Goal: Find specific page/section: Find specific page/section

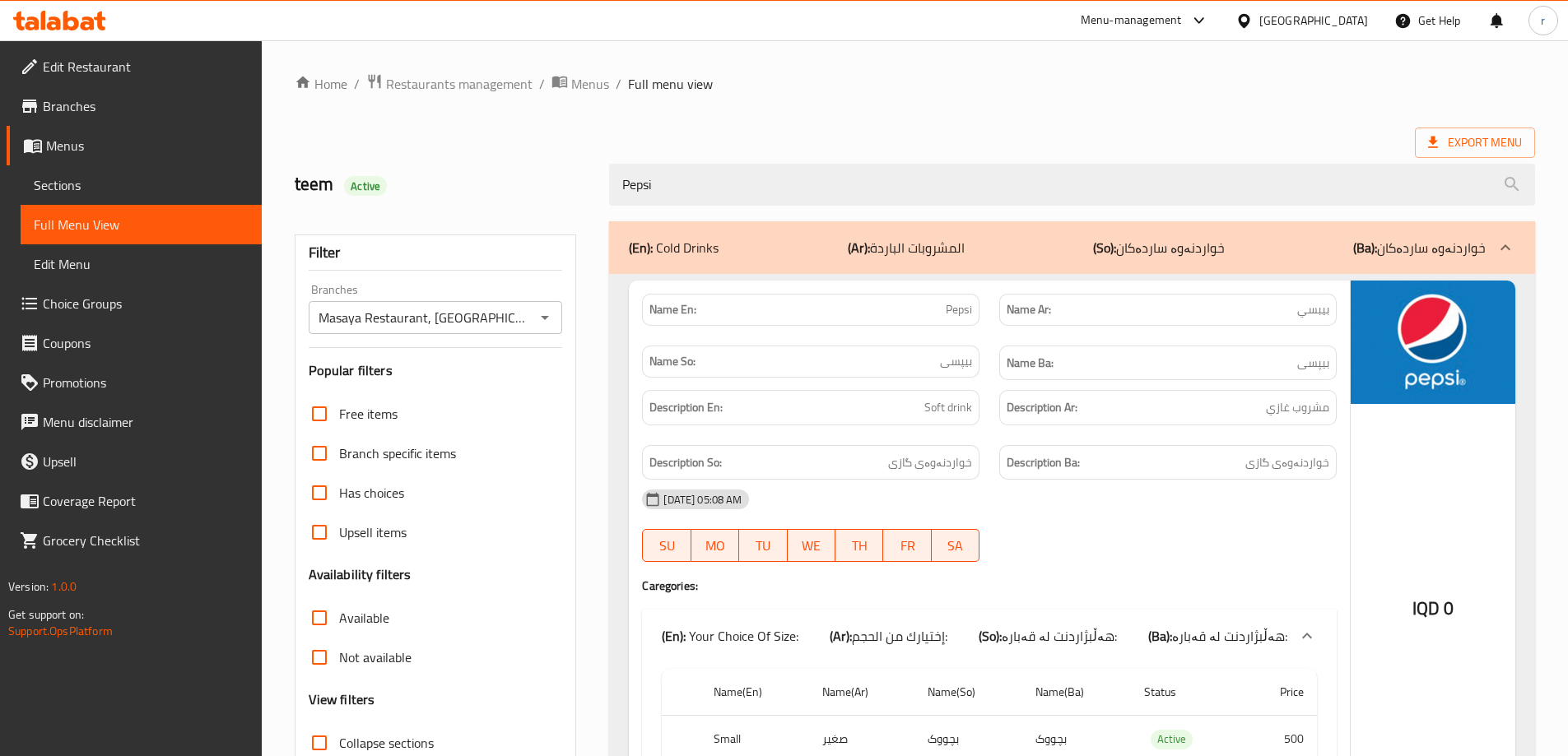
scroll to position [163, 0]
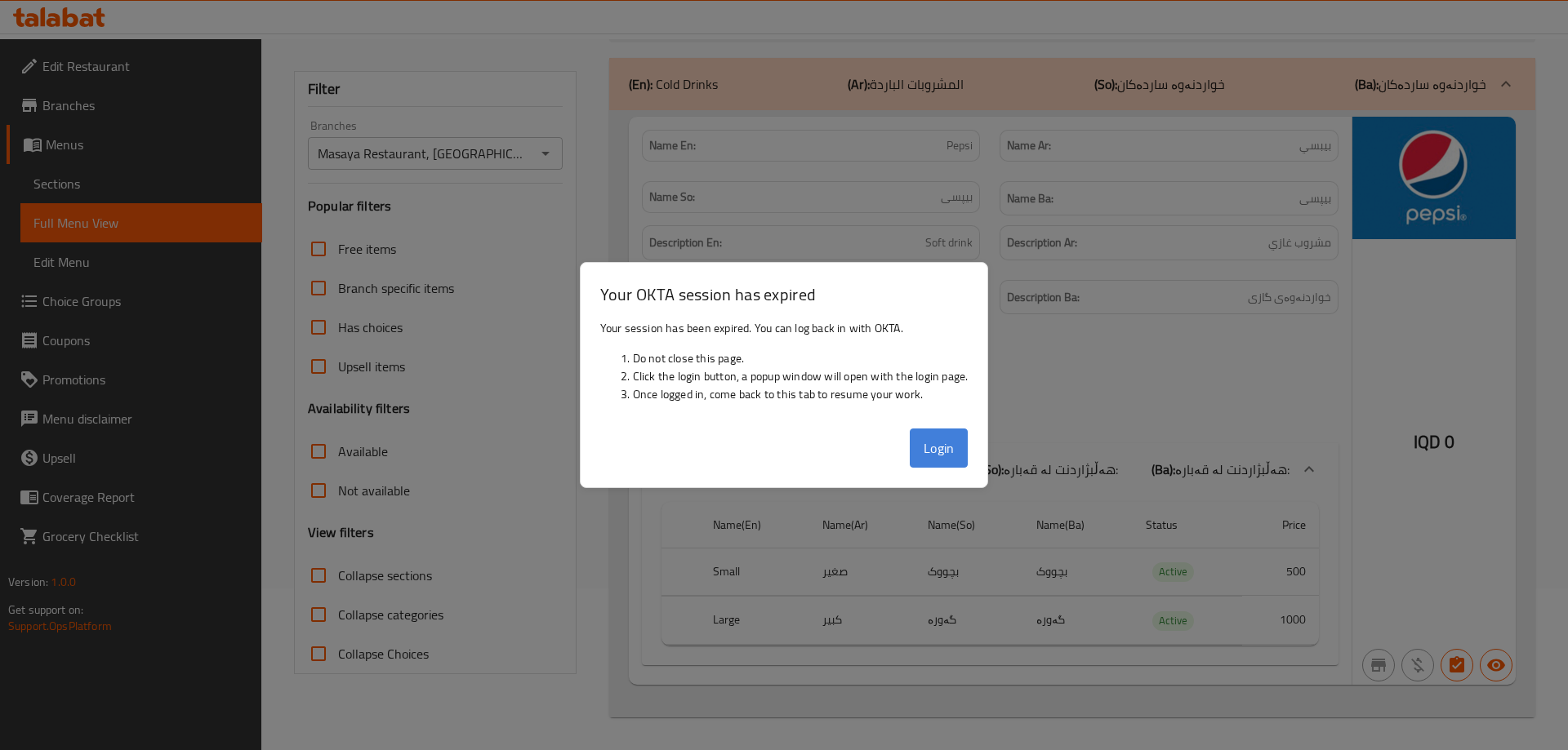
click at [942, 458] on button "Login" at bounding box center [939, 448] width 59 height 39
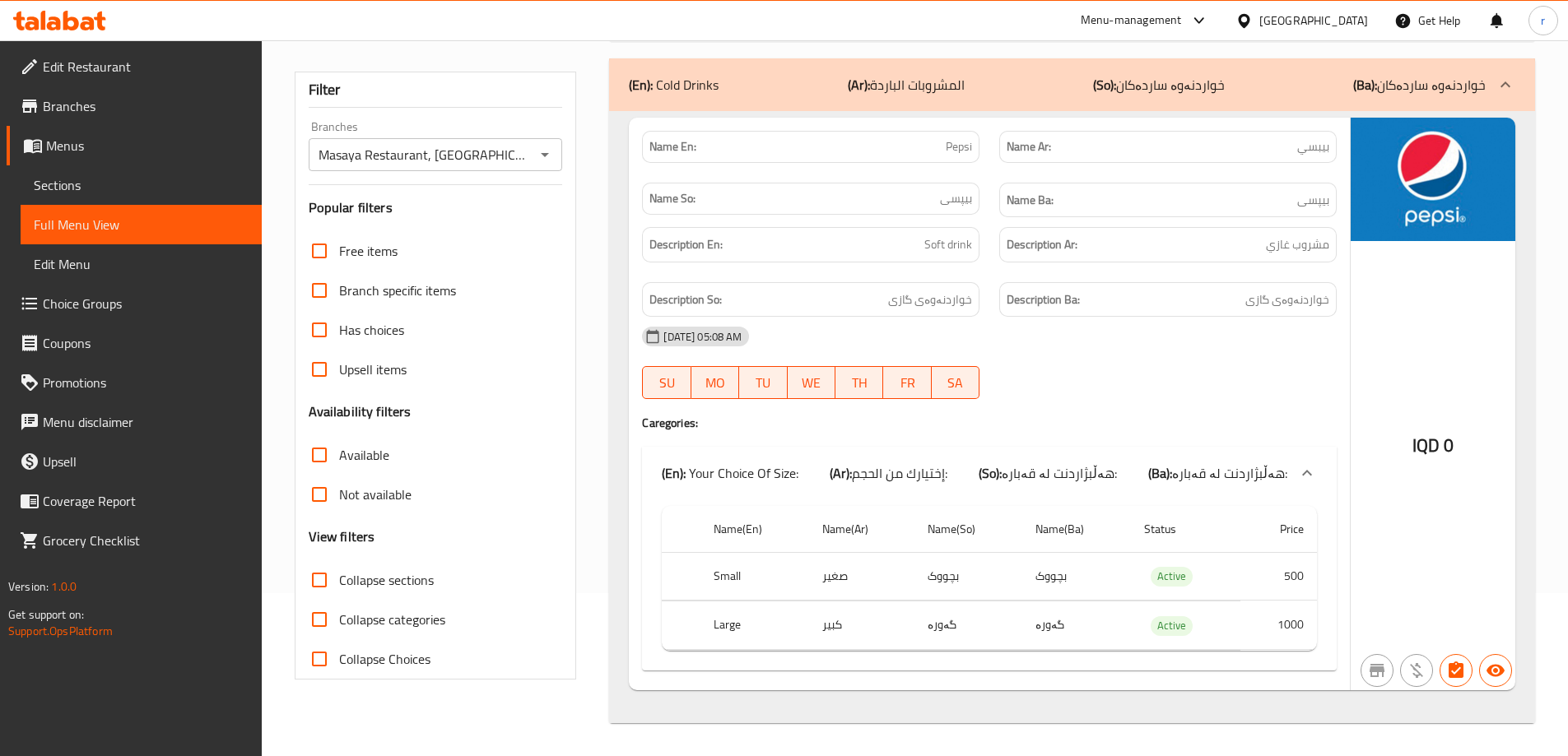
click at [79, 23] on icon at bounding box center [60, 20] width 93 height 20
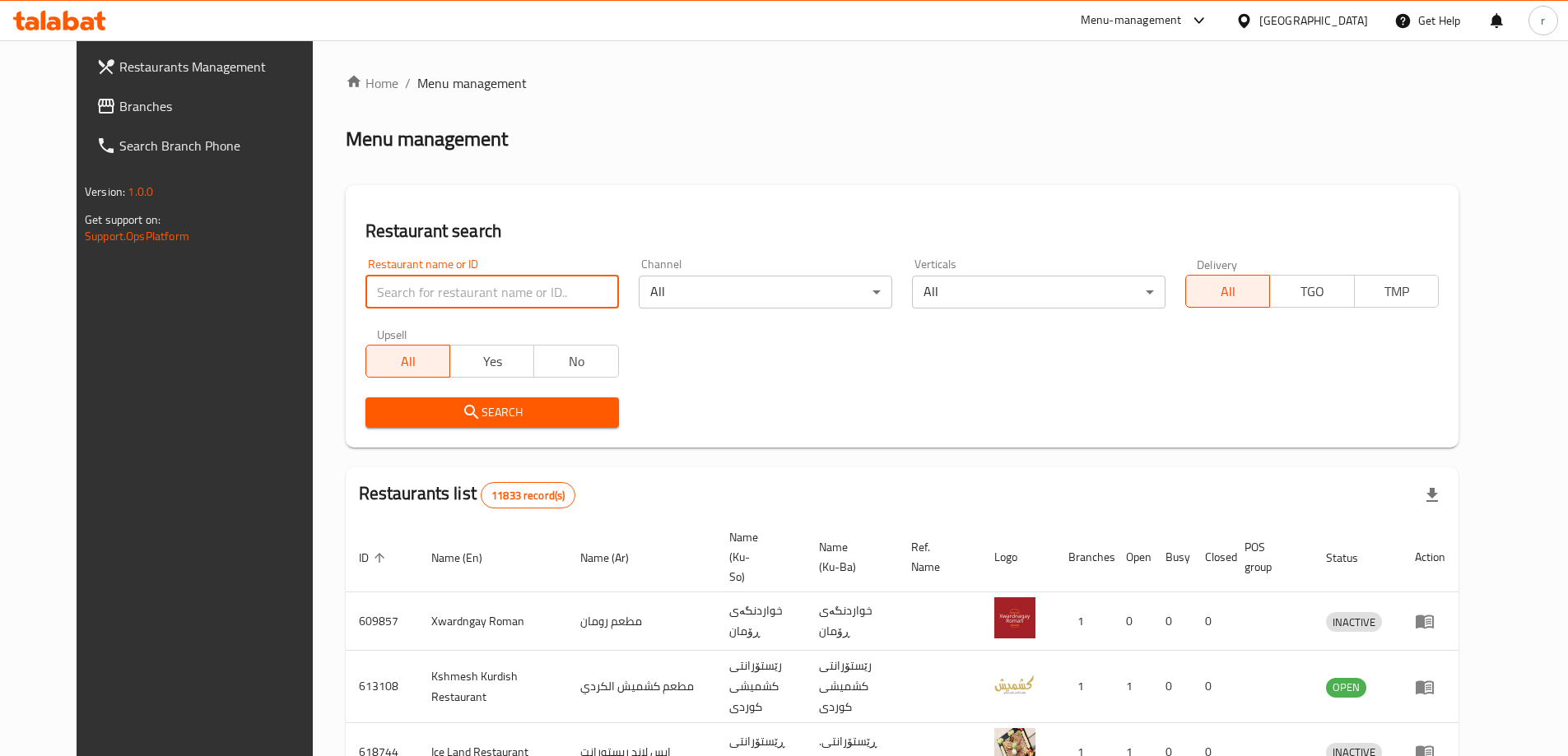
click at [386, 303] on input "search" at bounding box center [492, 292] width 253 height 33
paste input "Under500"
type input "Under500"
click at [461, 407] on icon "submit" at bounding box center [471, 412] width 20 height 20
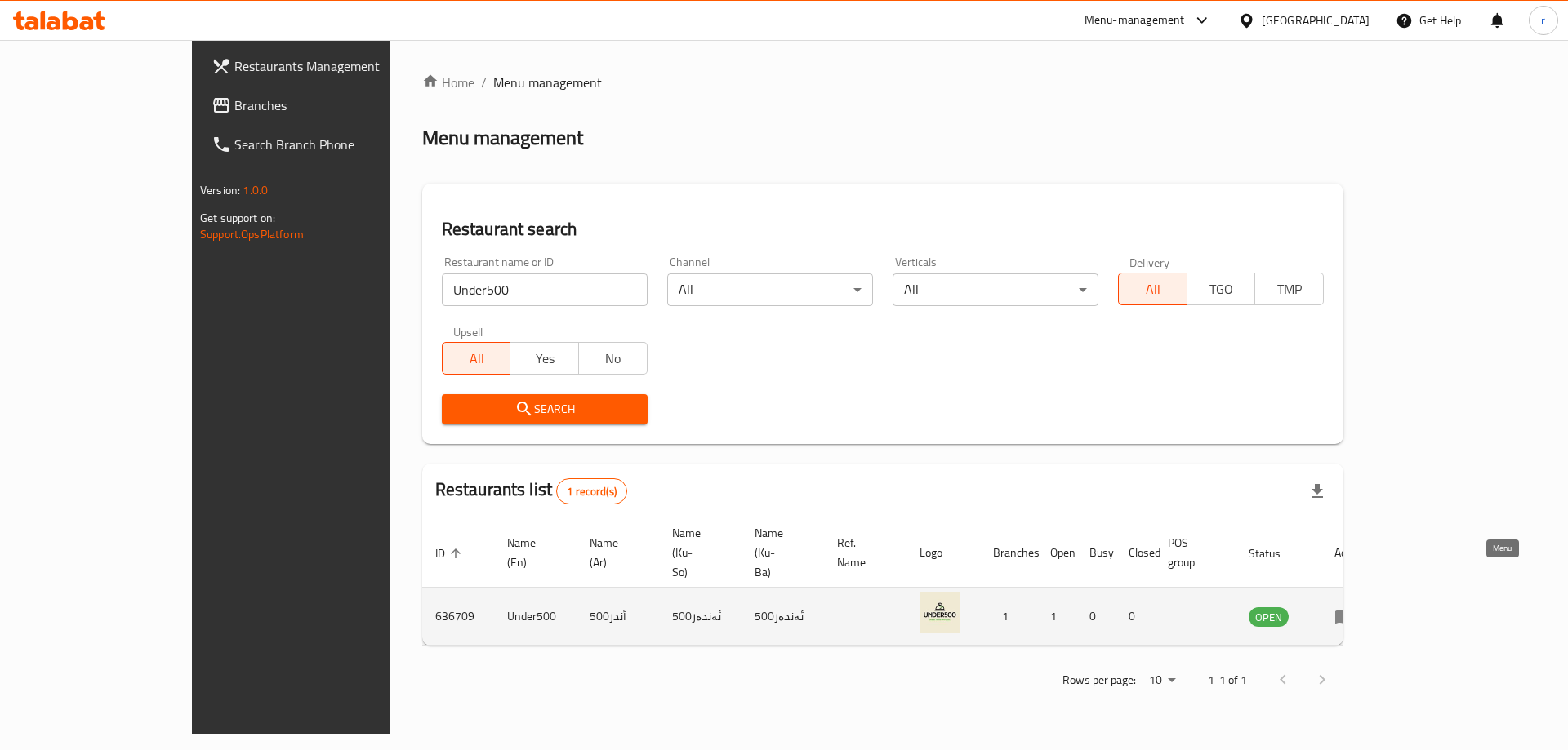
click at [1353, 607] on icon "enhanced table" at bounding box center [1344, 616] width 20 height 20
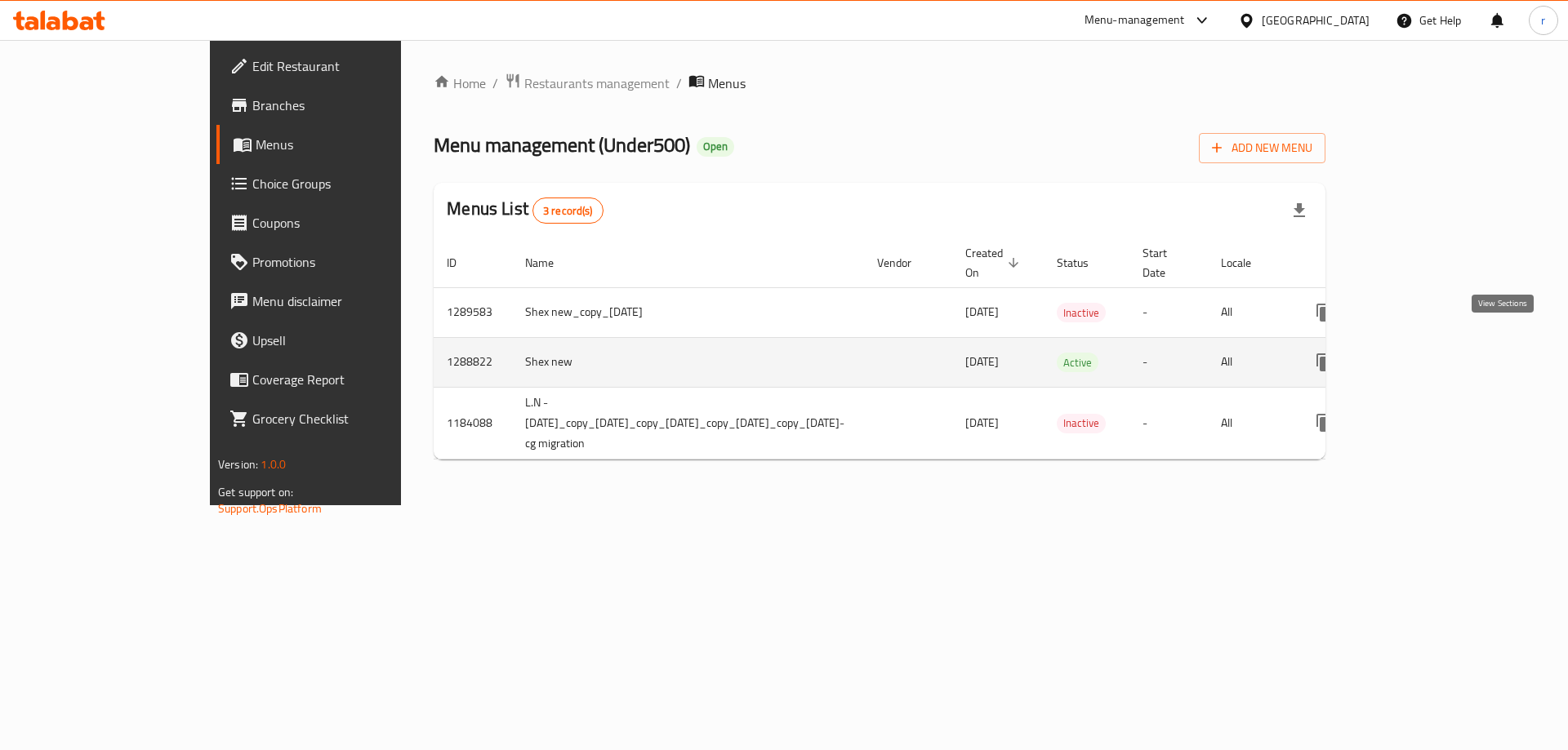
click at [1452, 352] on icon "enhanced table" at bounding box center [1441, 362] width 20 height 20
